Goal: Task Accomplishment & Management: Use online tool/utility

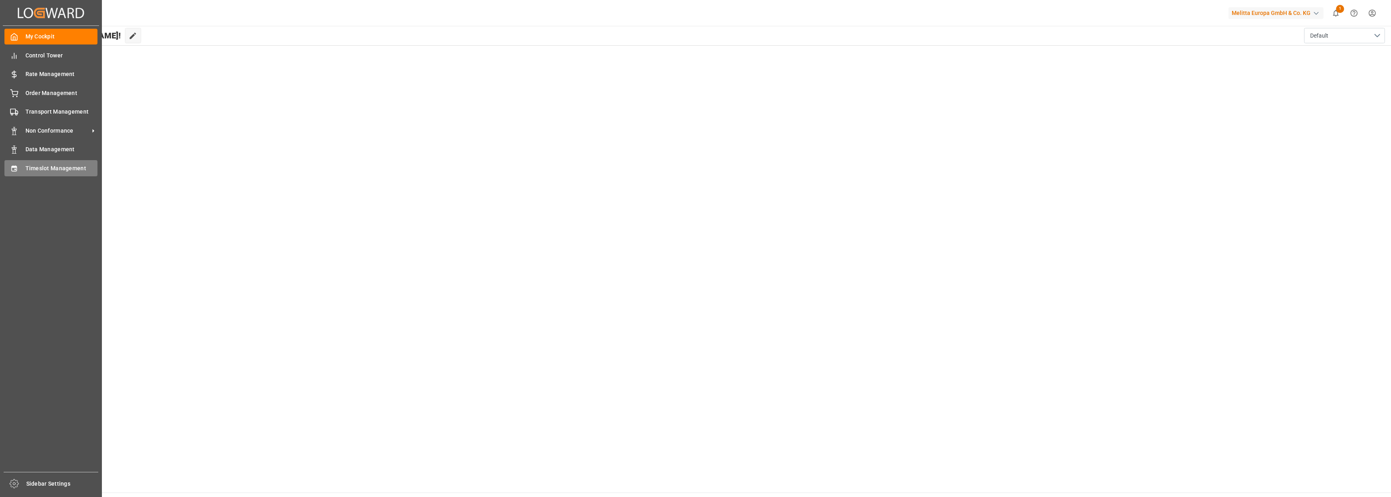
click at [13, 164] on div at bounding box center [11, 168] width 14 height 8
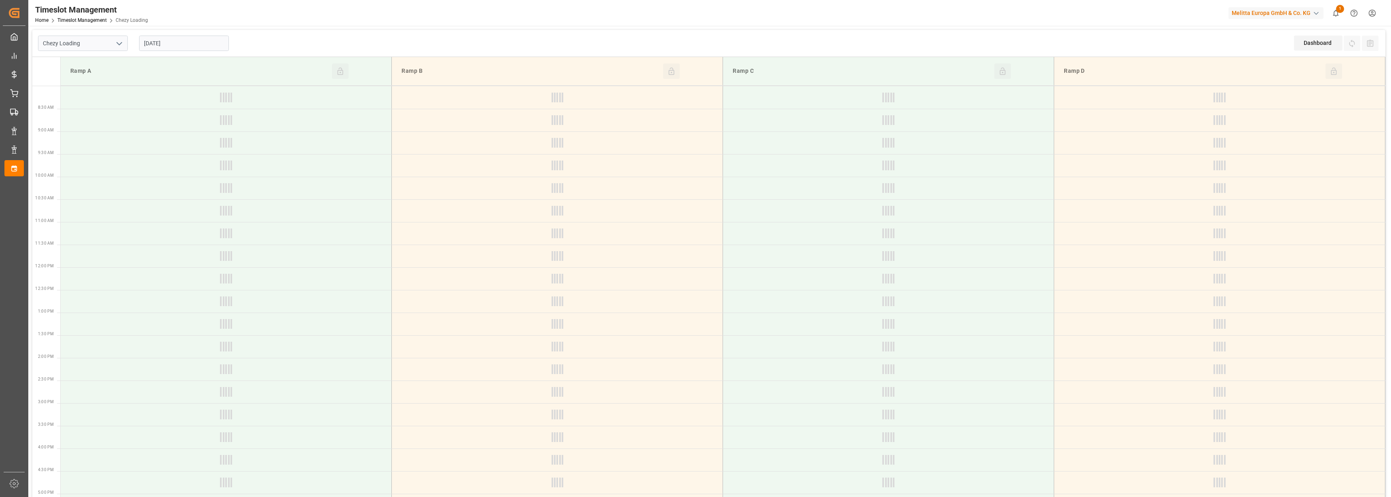
type input "Chezy Loading"
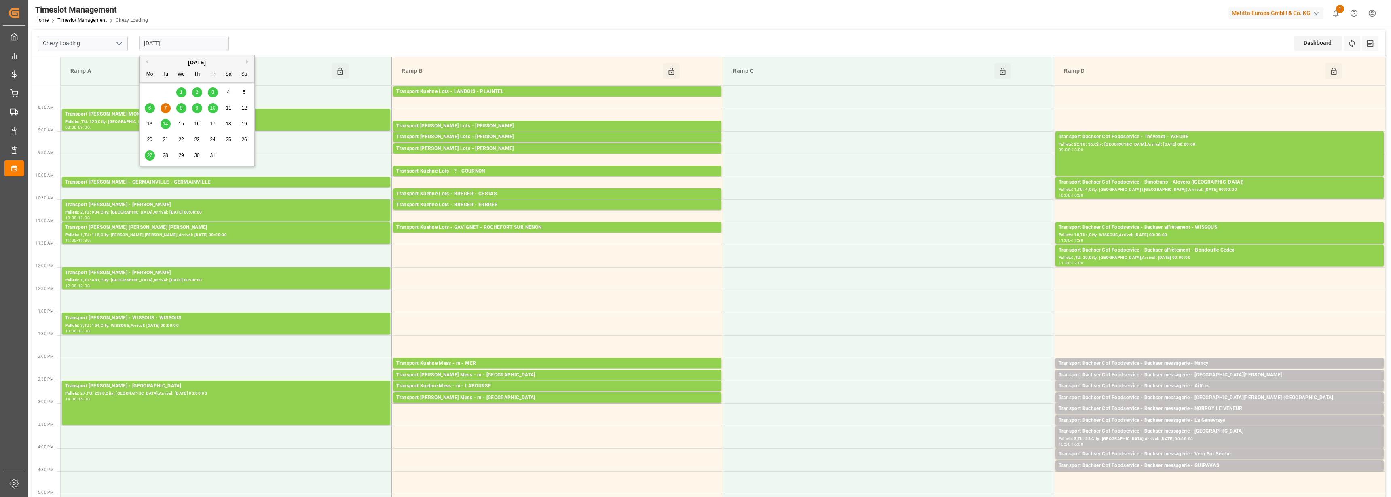
click at [197, 44] on input "[DATE]" at bounding box center [184, 43] width 90 height 15
click at [179, 106] on div "8" at bounding box center [181, 109] width 10 height 10
type input "[DATE]"
